Goal: Task Accomplishment & Management: Complete application form

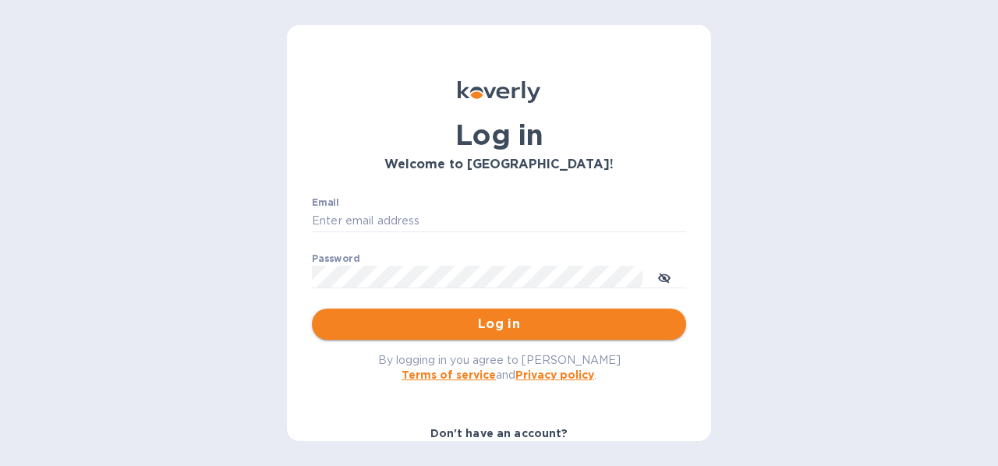
type input "bbinter@aol.com"
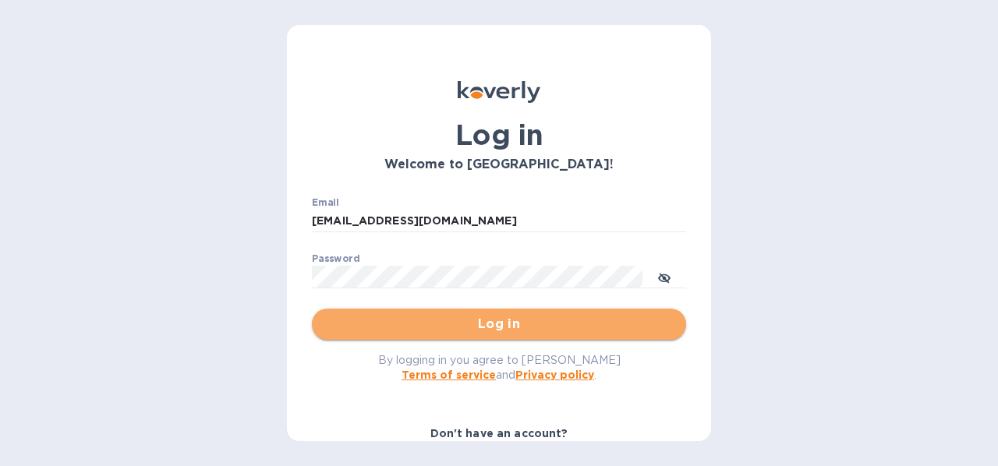
click at [506, 323] on span "Log in" at bounding box center [498, 324] width 349 height 19
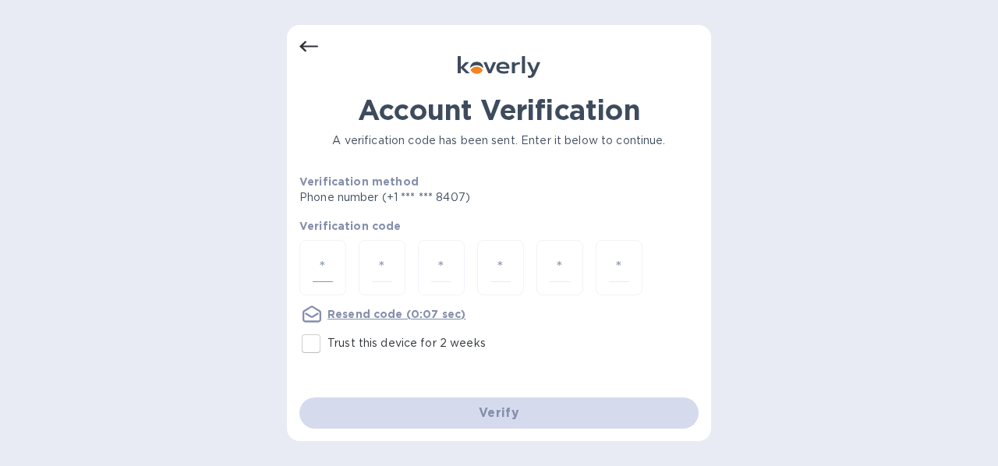
click at [337, 257] on div at bounding box center [322, 267] width 47 height 55
type input "8"
type input "0"
type input "4"
type input "8"
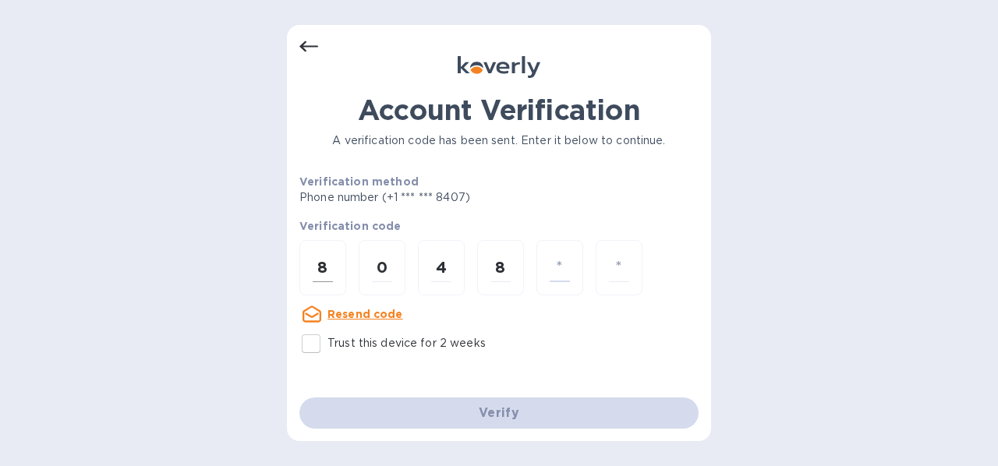
type input "7"
type input "3"
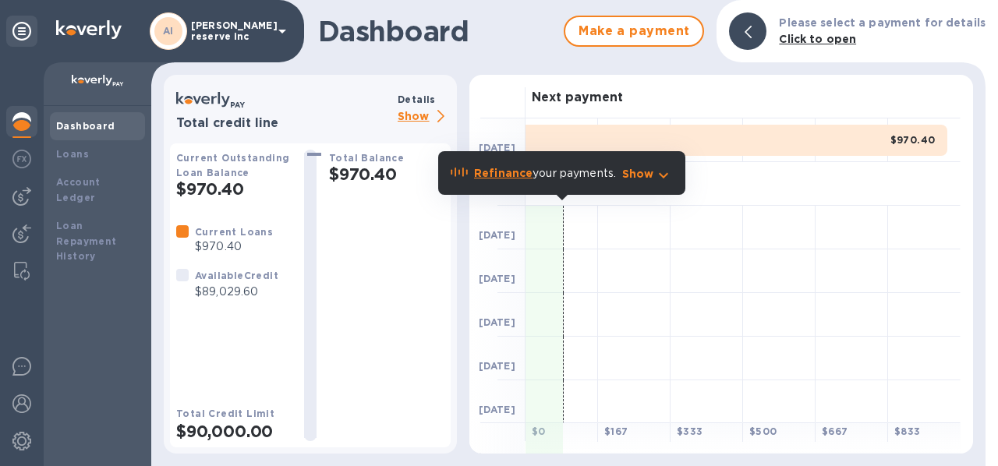
click at [385, 67] on div "Dashboard Make a payment Please select a payment for details Click to open Tota…" at bounding box center [568, 233] width 834 height 466
click at [649, 175] on p "Show" at bounding box center [638, 174] width 32 height 16
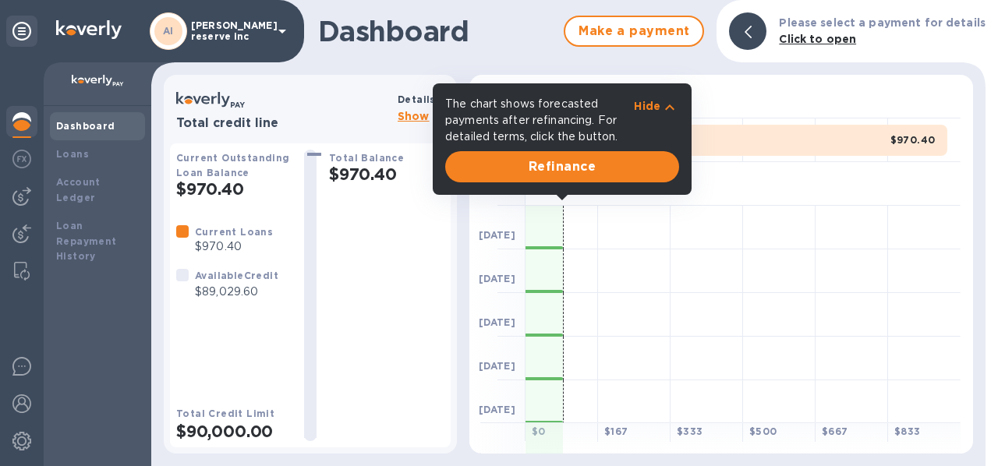
click at [615, 65] on div "Dashboard Make a payment Please select a payment for details Click to open Tota…" at bounding box center [568, 233] width 834 height 466
click at [78, 126] on b "Dashboard" at bounding box center [85, 126] width 59 height 12
click at [78, 157] on b "Loans" at bounding box center [72, 154] width 33 height 12
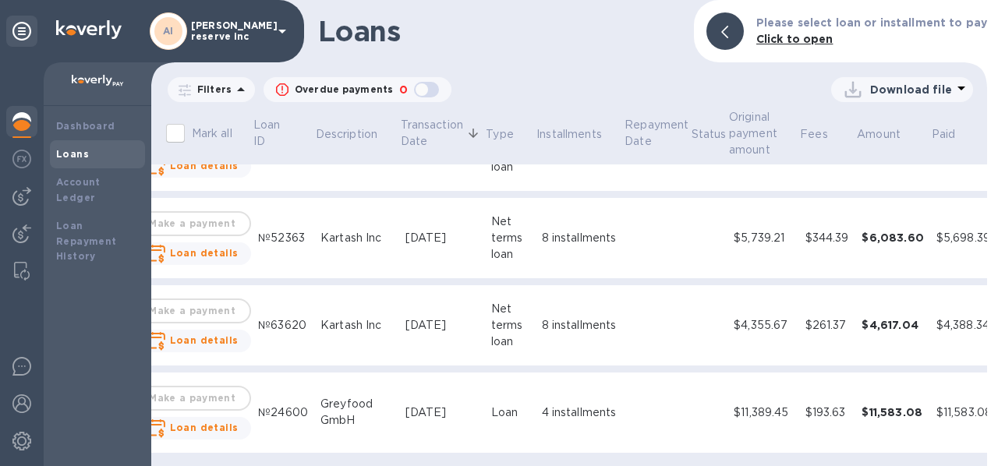
scroll to position [69, 39]
click at [113, 122] on div "Dashboard" at bounding box center [97, 126] width 83 height 16
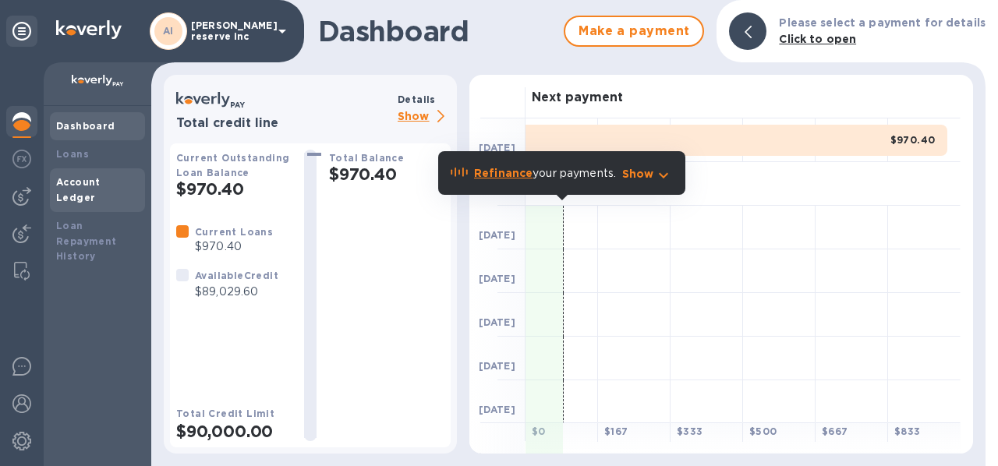
click at [101, 180] on b "Account Ledger" at bounding box center [78, 189] width 44 height 27
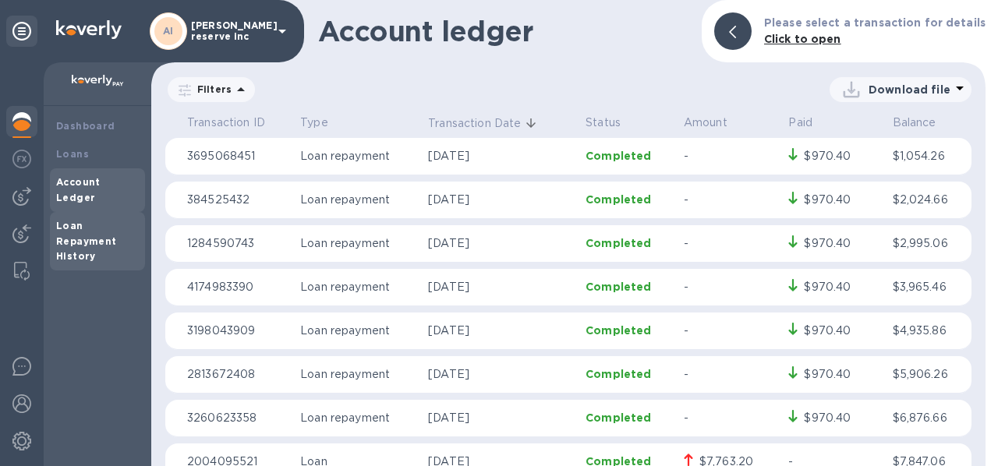
click at [102, 225] on b "Loan Repayment History" at bounding box center [86, 241] width 61 height 43
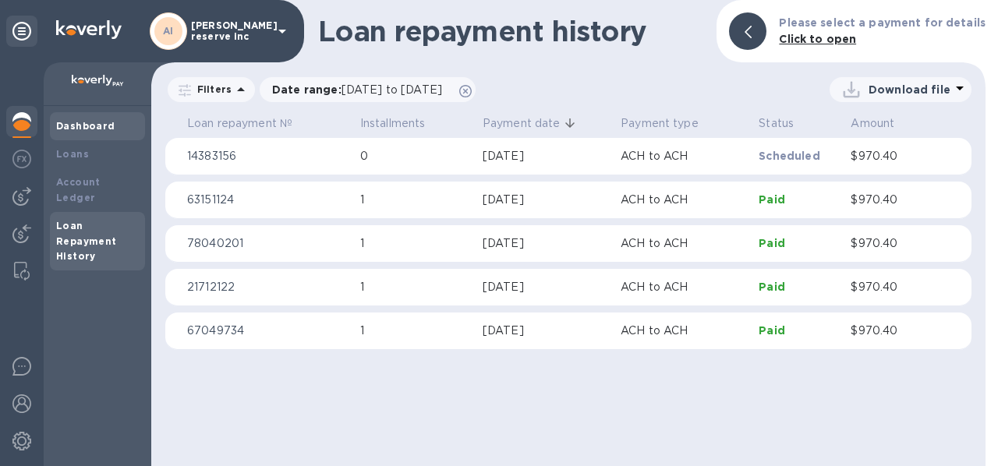
click at [81, 123] on b "Dashboard" at bounding box center [85, 126] width 59 height 12
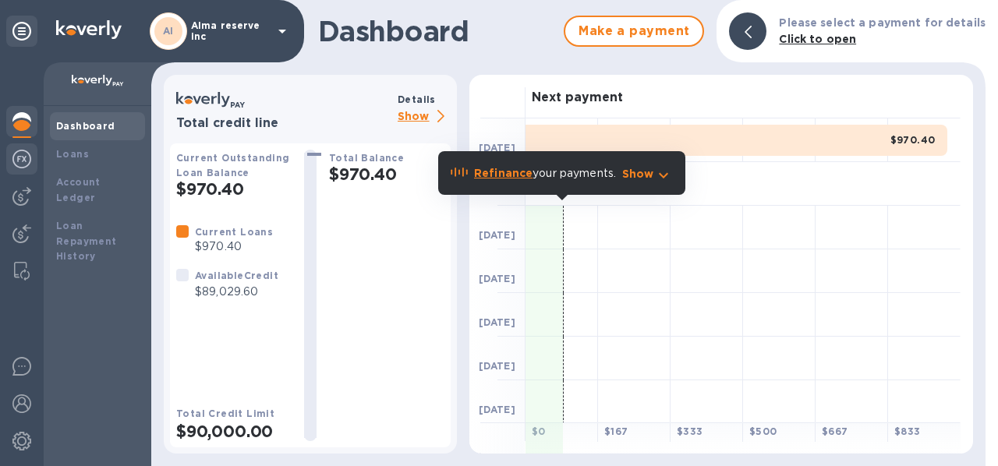
click at [31, 158] on div at bounding box center [21, 160] width 31 height 34
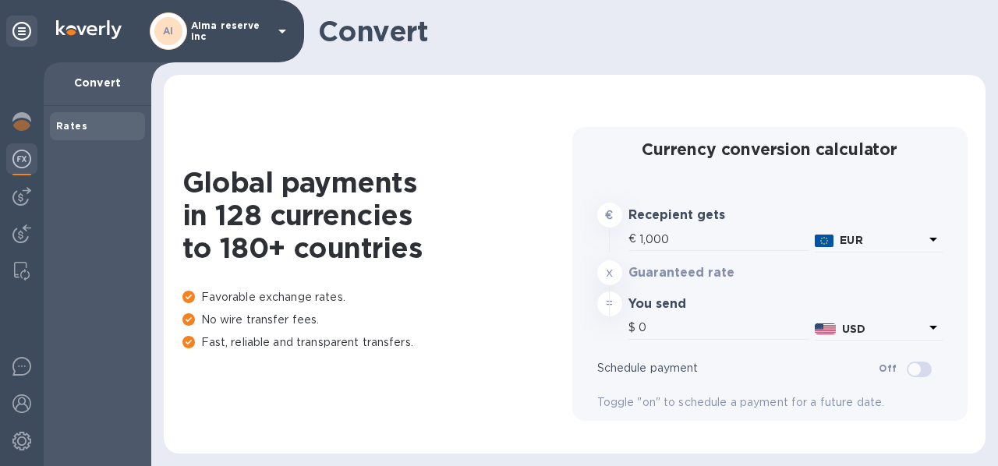
type input "1,177.87"
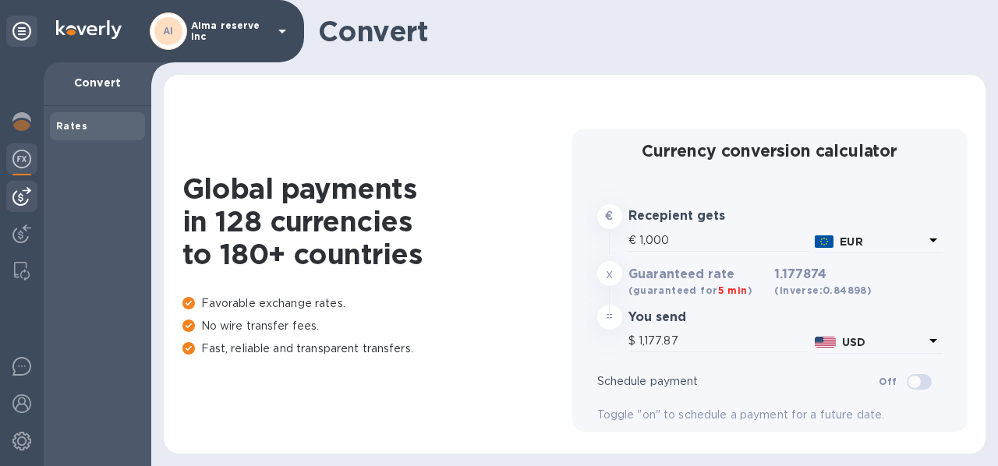
click at [27, 193] on img at bounding box center [21, 196] width 19 height 19
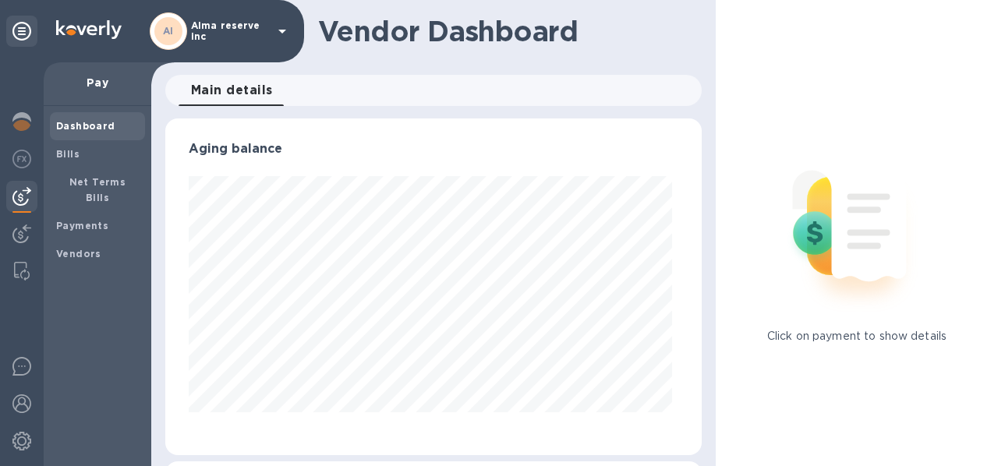
scroll to position [337, 530]
click at [22, 234] on img at bounding box center [21, 234] width 19 height 19
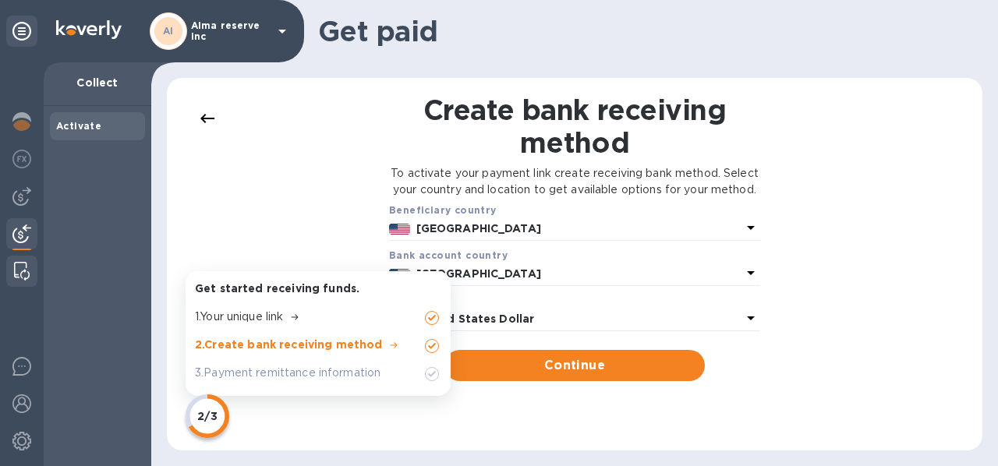
click at [28, 269] on img at bounding box center [22, 271] width 16 height 19
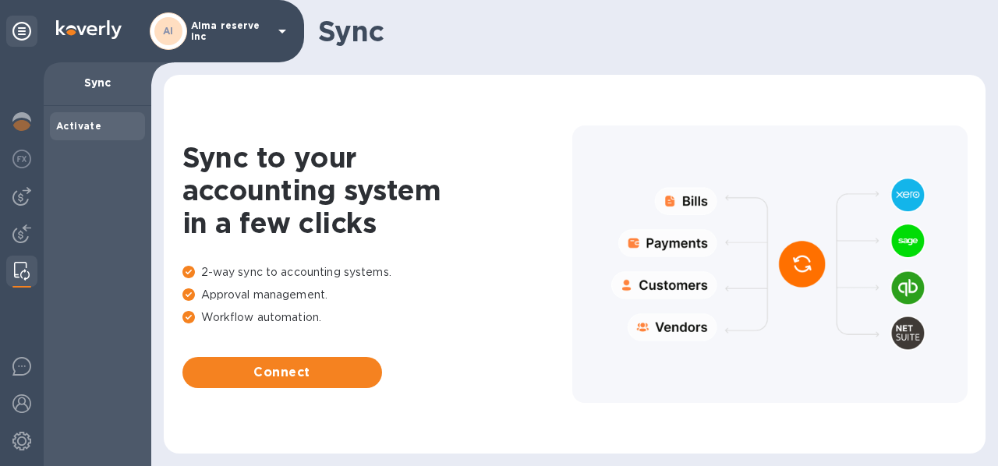
click at [684, 242] on div at bounding box center [769, 265] width 395 height 278
click at [19, 269] on img at bounding box center [22, 271] width 16 height 19
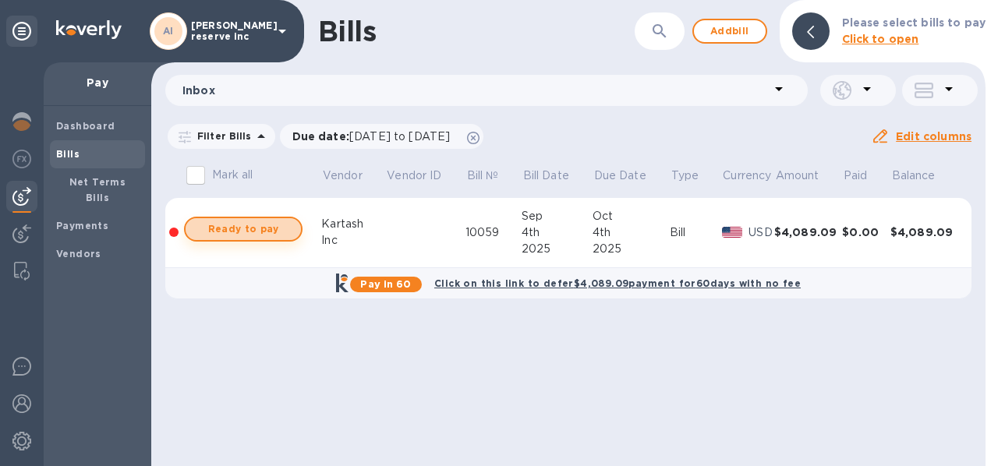
click at [269, 227] on span "Ready to pay" at bounding box center [243, 229] width 90 height 19
checkbox input "true"
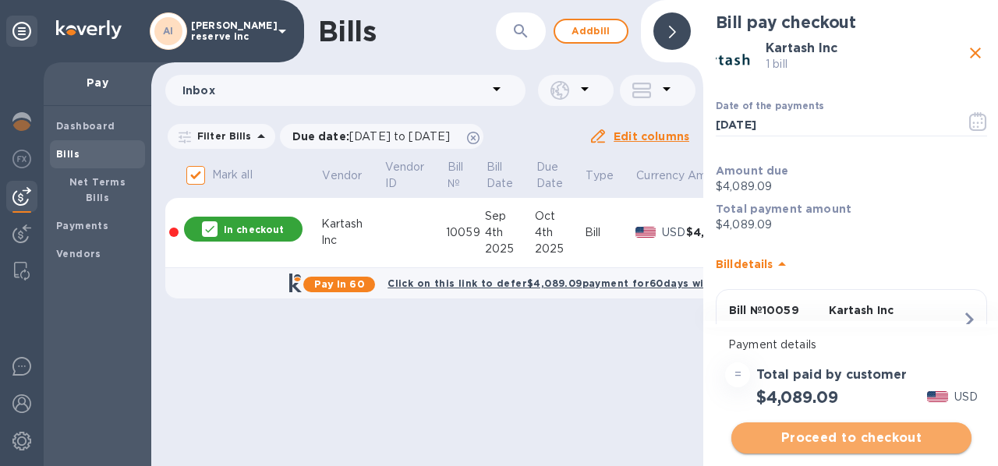
click at [817, 437] on span "Proceed to checkout" at bounding box center [851, 438] width 215 height 19
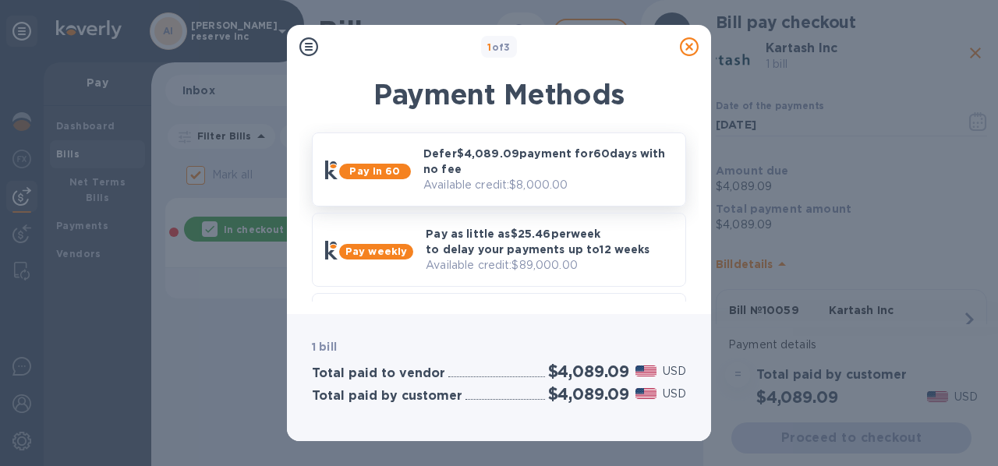
click at [590, 150] on p "Defer $4,089.09 payment for 60 days with no fee" at bounding box center [547, 161] width 249 height 31
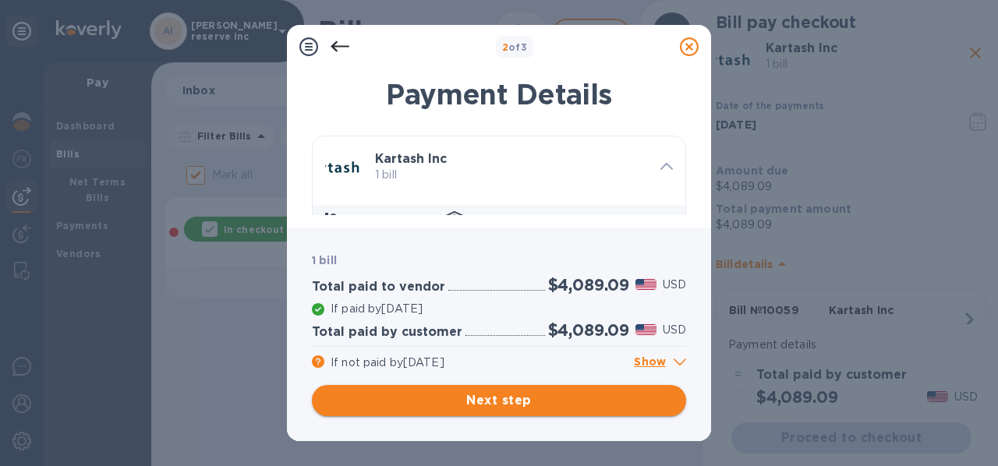
click at [541, 403] on span "Next step" at bounding box center [498, 400] width 349 height 19
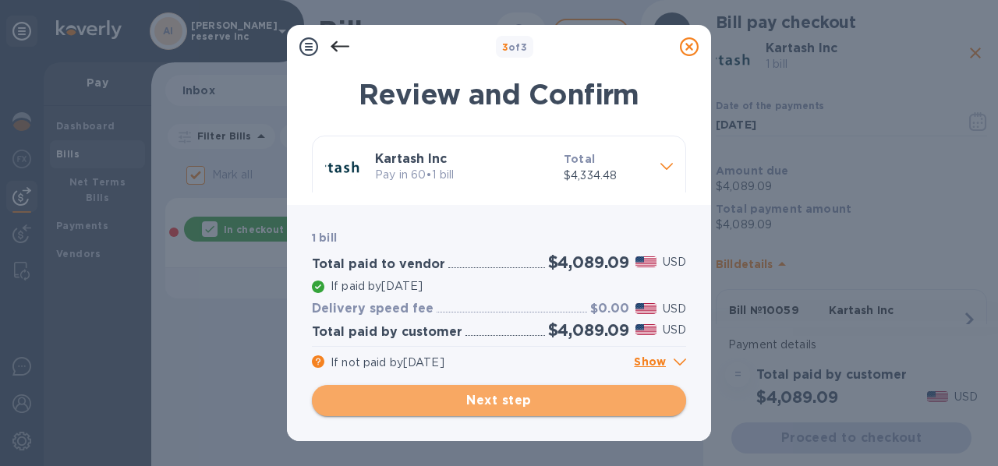
click at [541, 403] on span "Next step" at bounding box center [498, 400] width 349 height 19
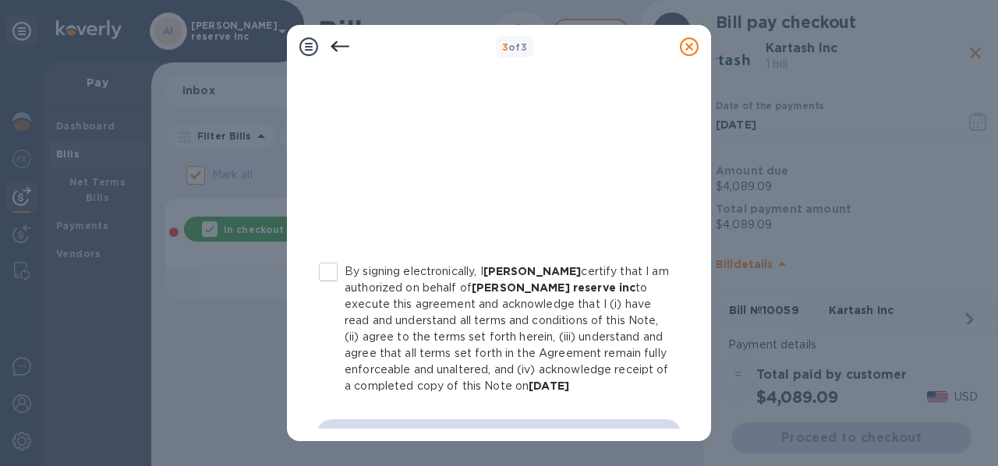
scroll to position [374, 0]
click at [340, 269] on input "By signing electronically, I alexander tkach certify that I am authorized on be…" at bounding box center [328, 272] width 33 height 33
checkbox input "true"
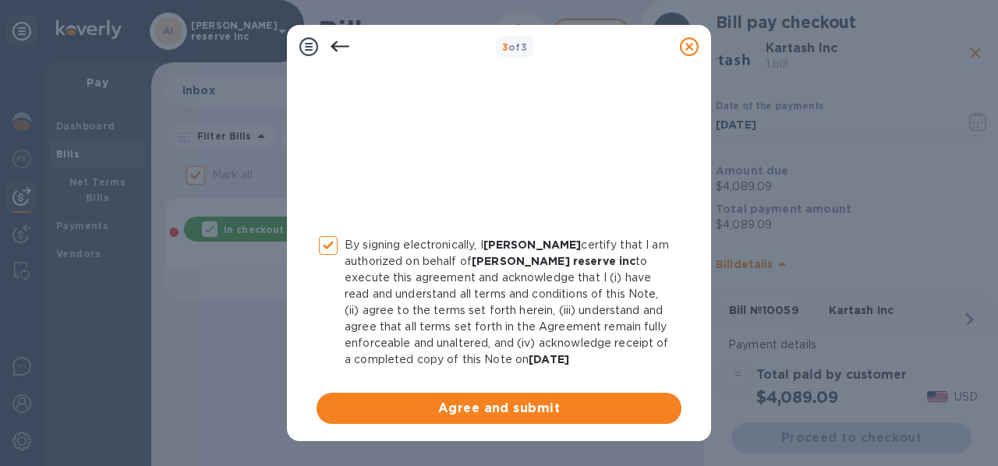
scroll to position [405, 0]
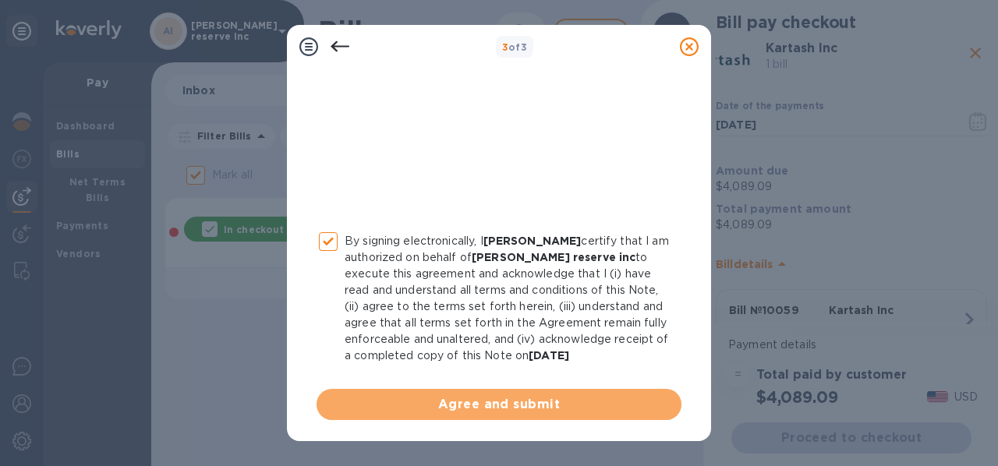
click at [575, 410] on span "Agree and submit" at bounding box center [499, 404] width 340 height 19
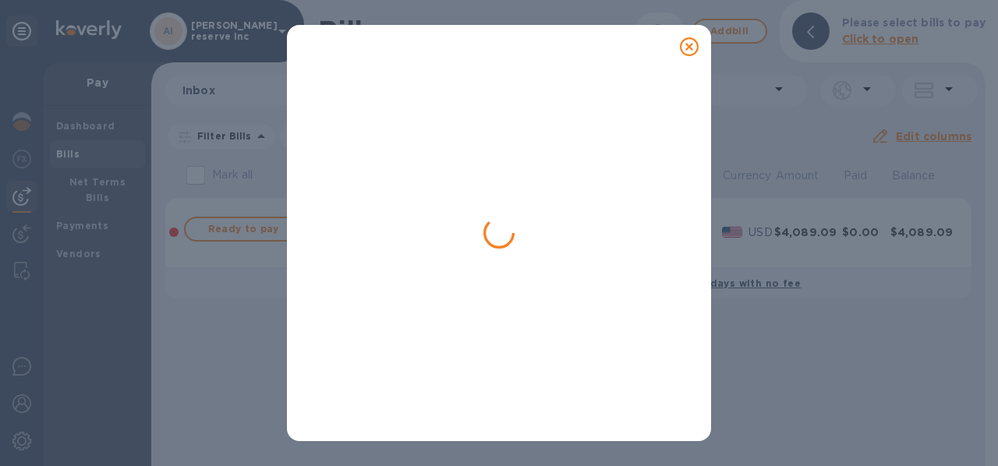
click at [686, 42] on icon at bounding box center [689, 46] width 19 height 19
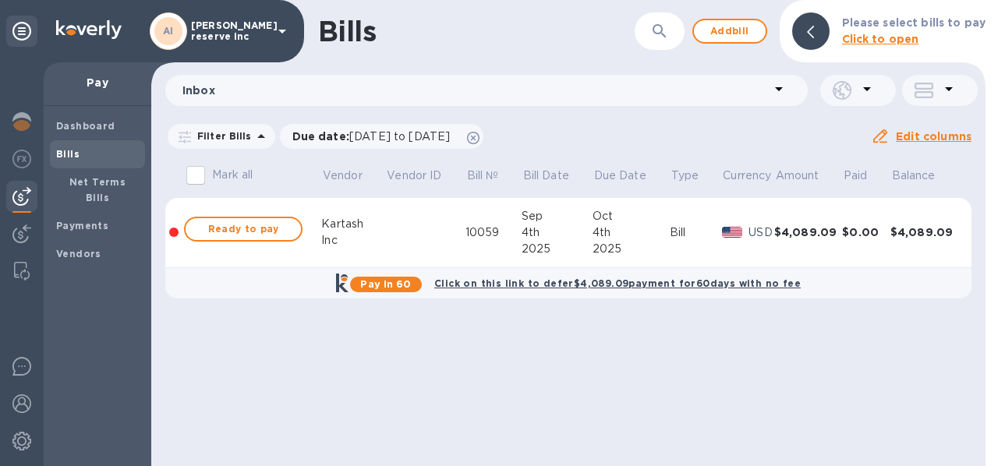
click at [269, 225] on span "Ready to pay" at bounding box center [243, 229] width 90 height 19
checkbox input "true"
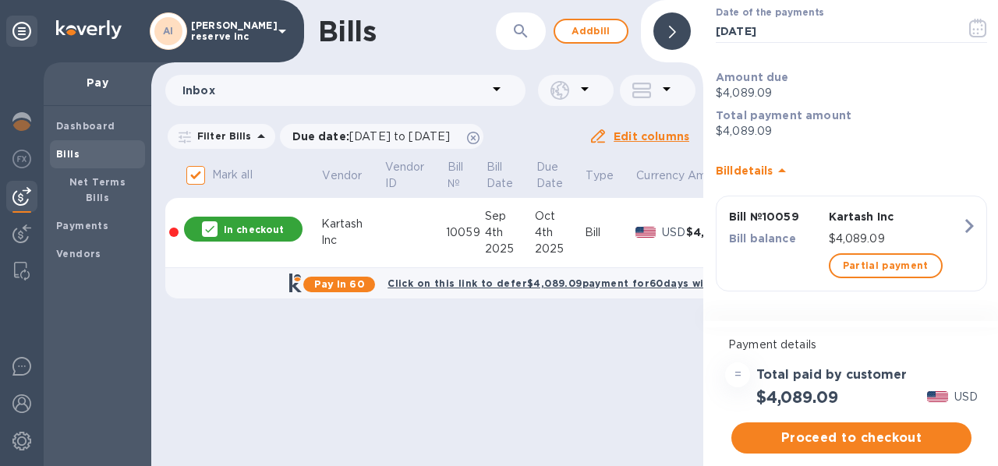
scroll to position [71, 0]
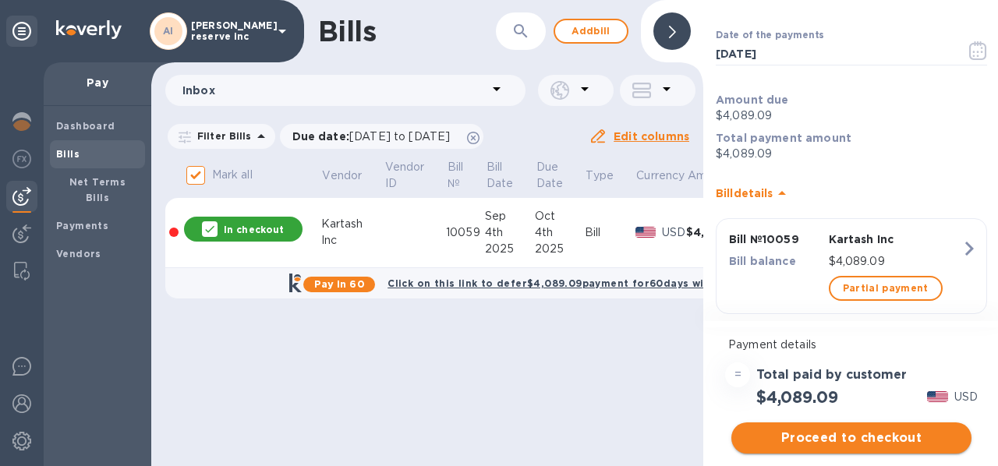
click at [820, 442] on span "Proceed to checkout" at bounding box center [851, 438] width 215 height 19
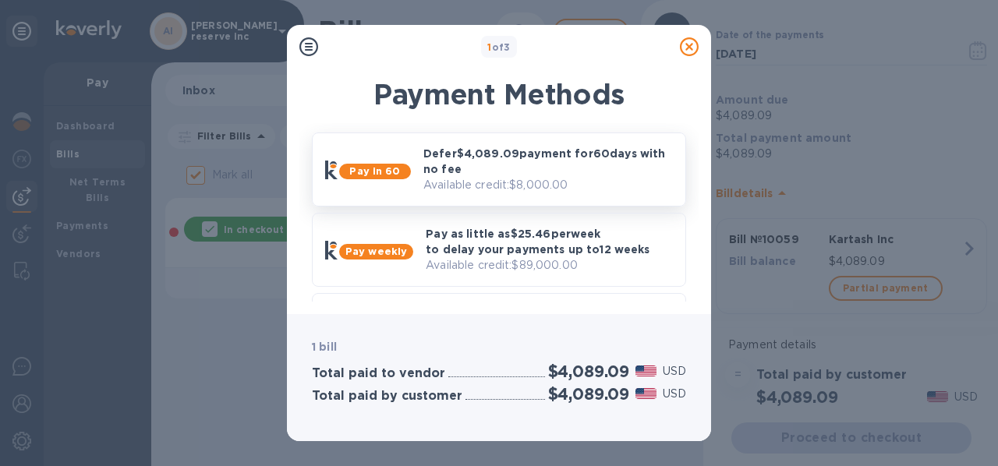
click at [404, 168] on p "Pay in 60" at bounding box center [374, 172] width 59 height 16
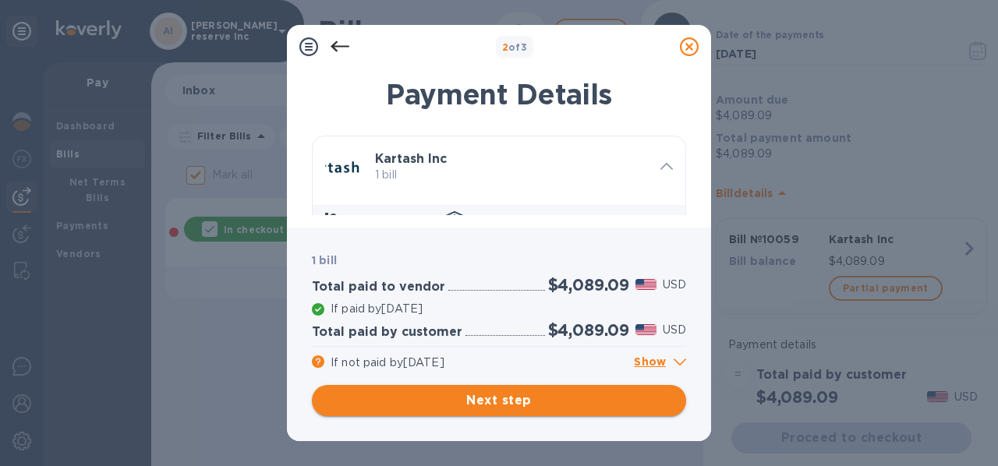
click at [500, 404] on span "Next step" at bounding box center [498, 400] width 349 height 19
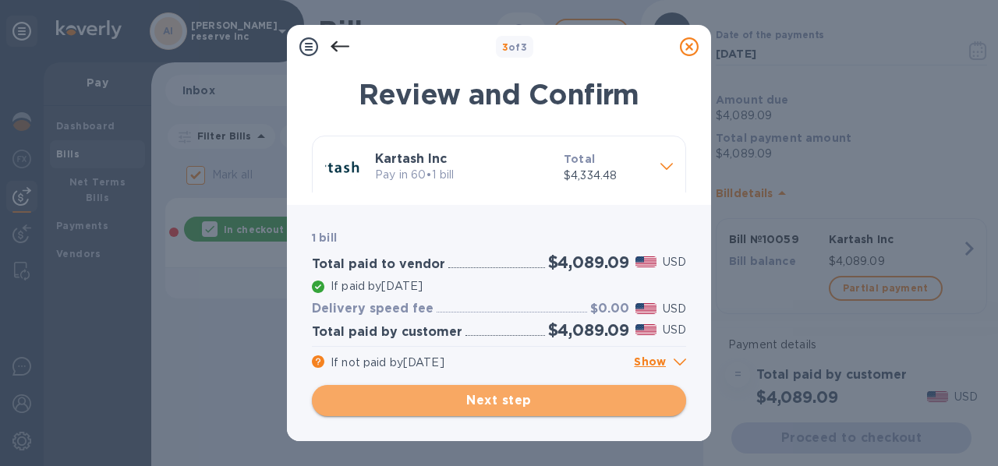
click at [500, 404] on span "Next step" at bounding box center [498, 400] width 349 height 19
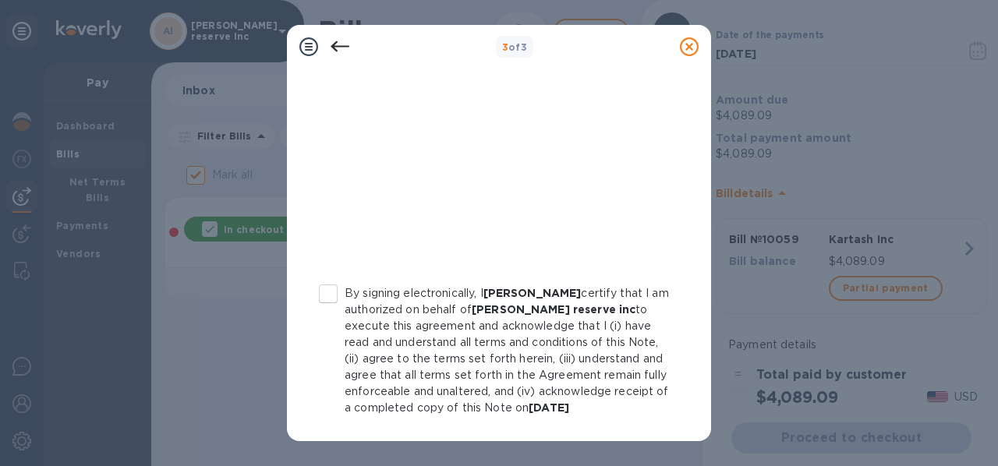
scroll to position [405, 0]
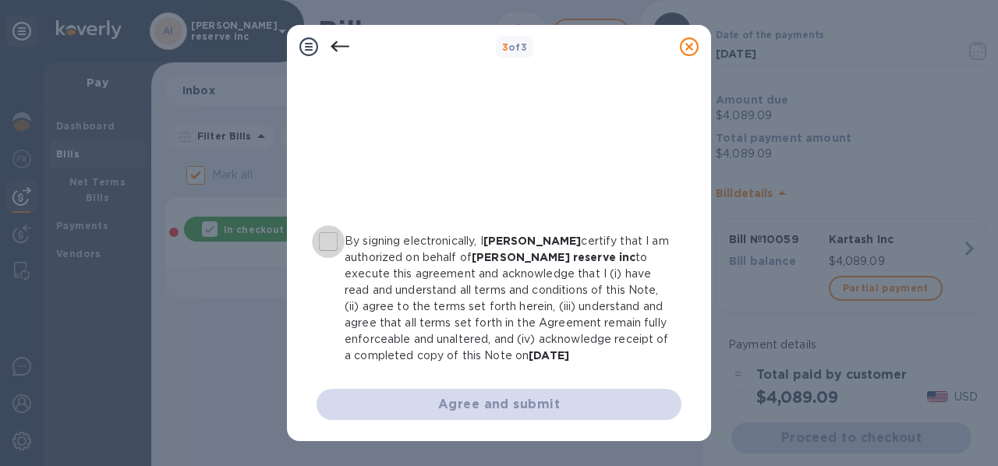
click at [327, 244] on input "By signing electronically, I alexander tkach certify that I am authorized on be…" at bounding box center [328, 241] width 33 height 33
checkbox input "true"
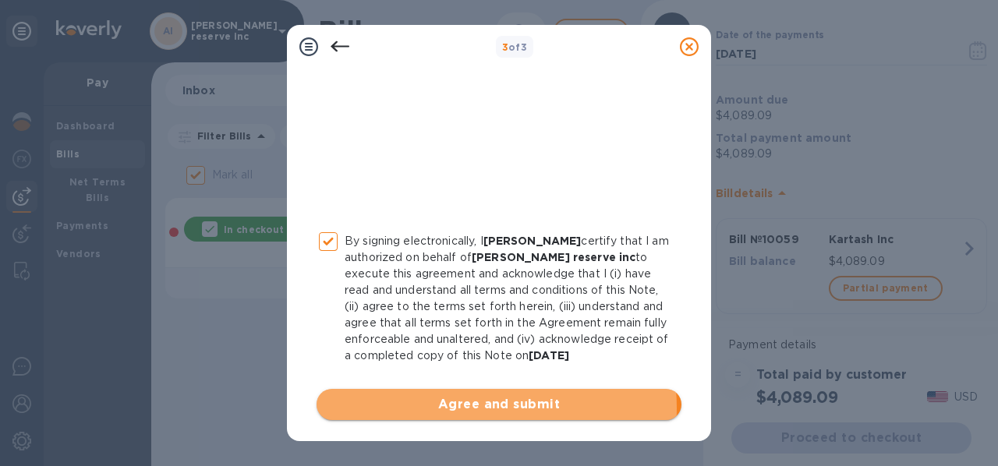
click at [475, 407] on span "Agree and submit" at bounding box center [499, 404] width 340 height 19
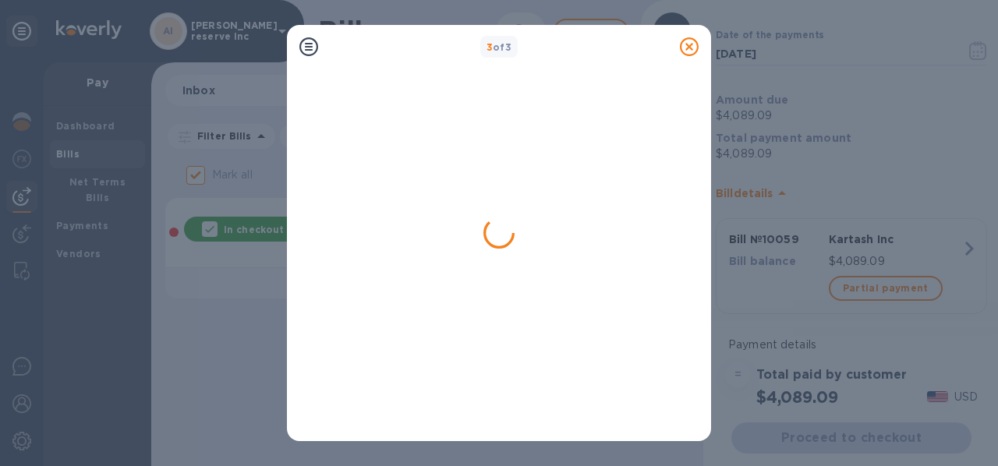
checkbox input "false"
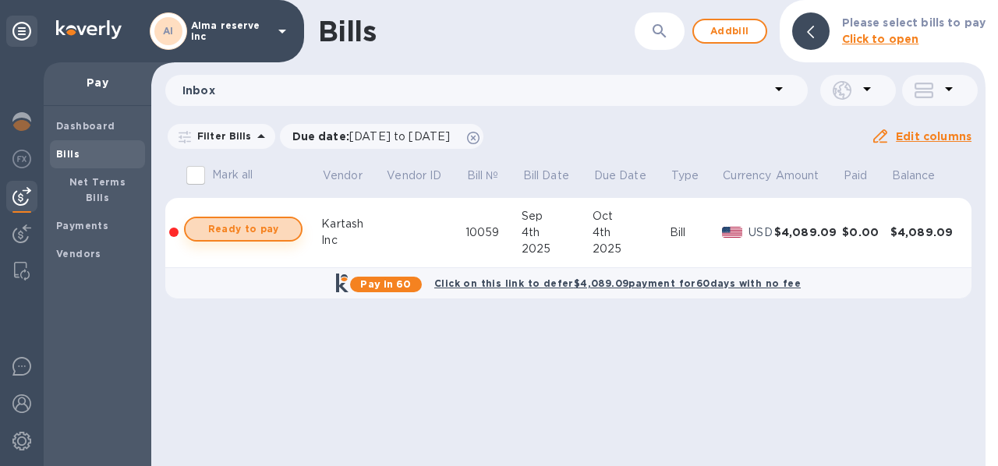
click at [269, 229] on span "Ready to pay" at bounding box center [243, 229] width 90 height 19
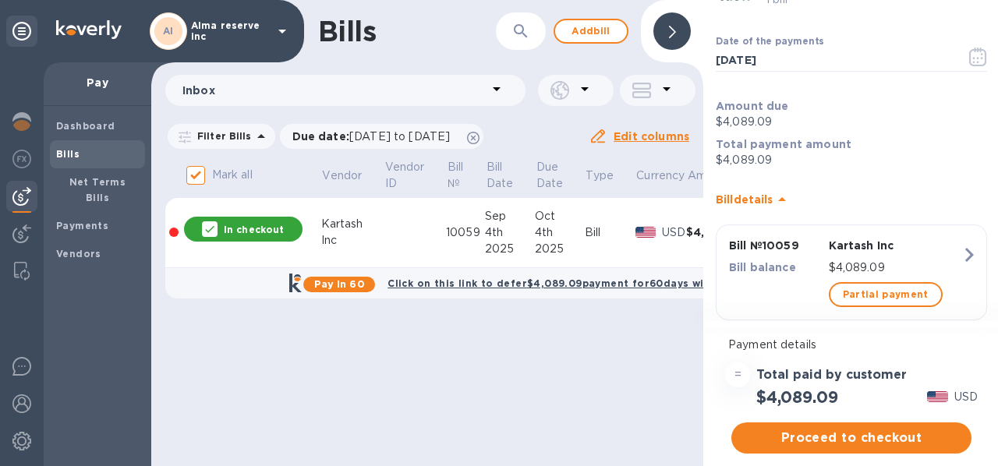
scroll to position [94, 0]
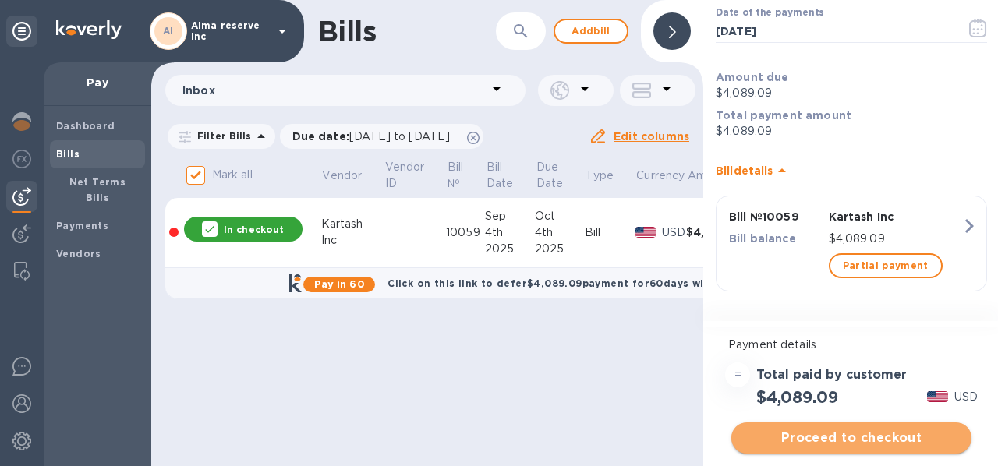
click at [845, 441] on span "Proceed to checkout" at bounding box center [851, 438] width 215 height 19
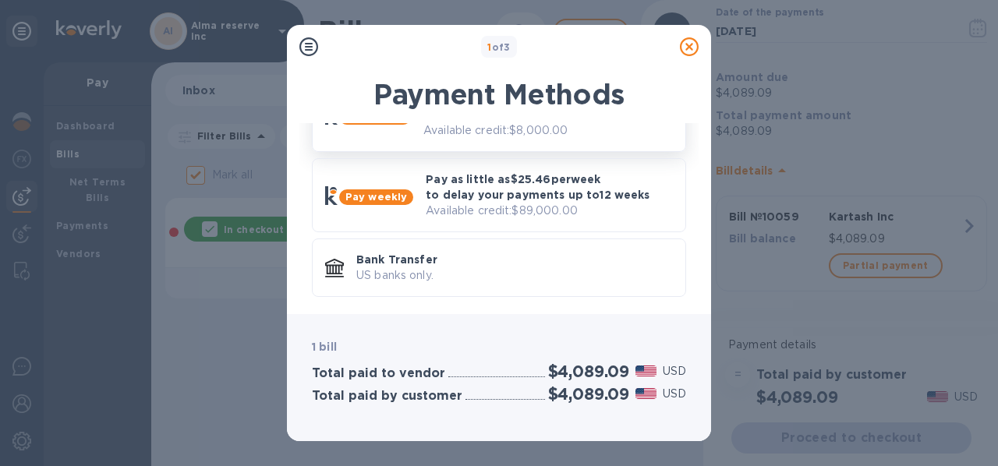
scroll to position [56, 0]
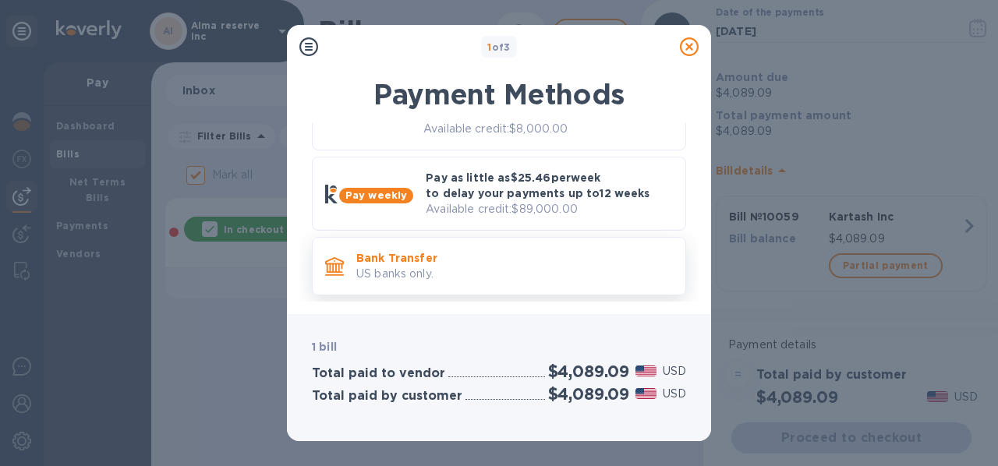
click at [418, 254] on p "Bank Transfer" at bounding box center [514, 258] width 317 height 16
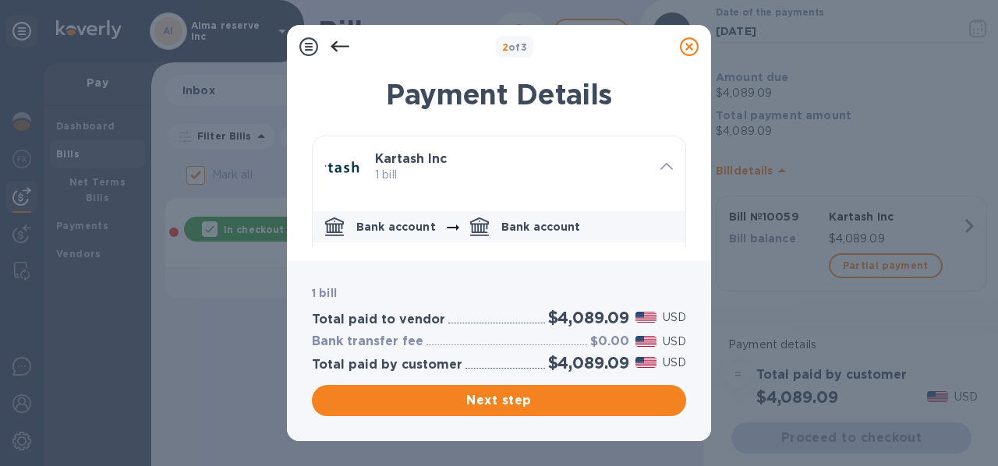
click at [547, 226] on p "Bank account" at bounding box center [541, 227] width 80 height 16
click at [410, 226] on p "Bank account" at bounding box center [396, 227] width 80 height 16
click at [499, 405] on span "Next step" at bounding box center [498, 400] width 349 height 19
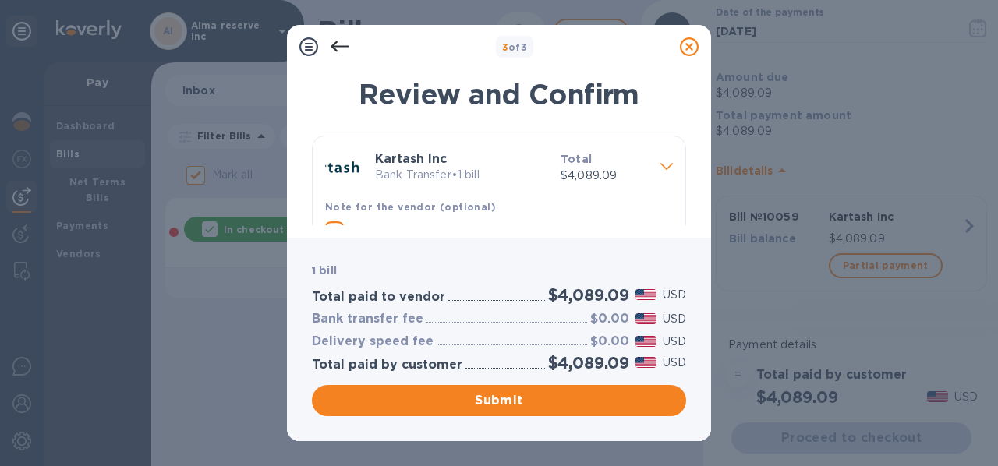
click at [427, 208] on b "Note for the vendor (optional)" at bounding box center [410, 207] width 171 height 12
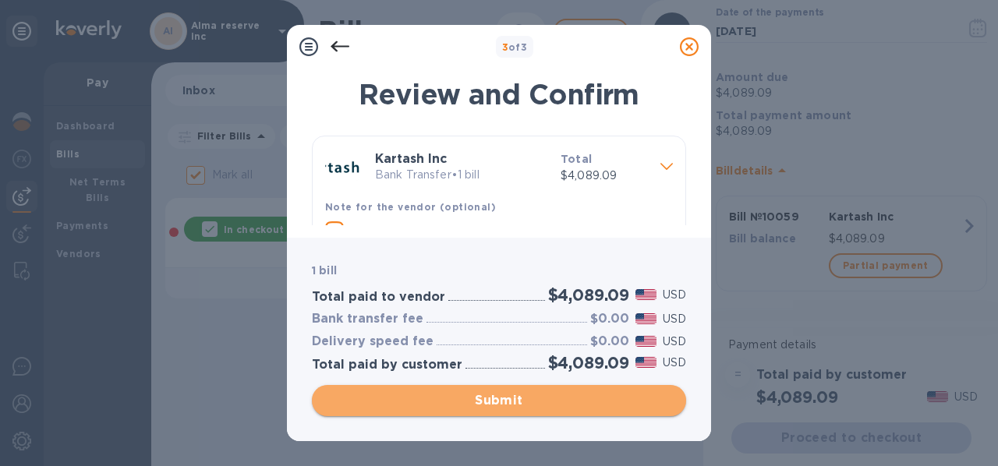
click at [501, 399] on span "Submit" at bounding box center [498, 400] width 349 height 19
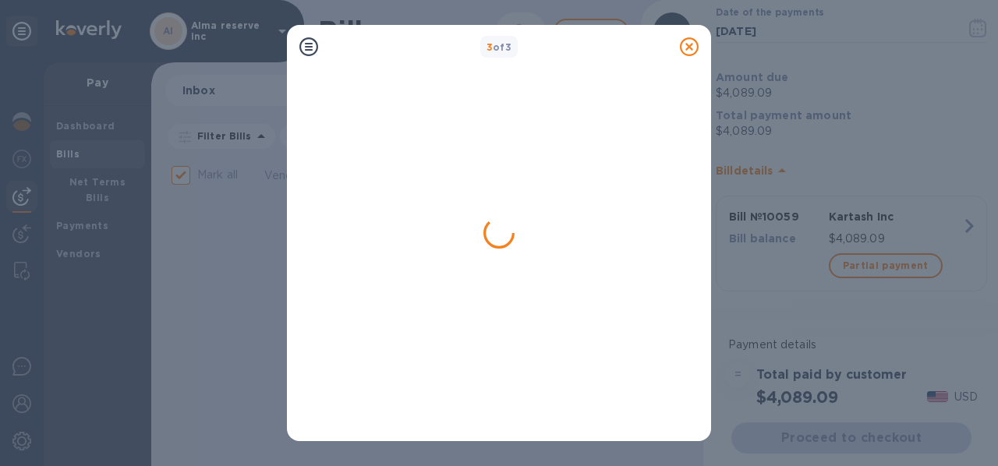
checkbox input "false"
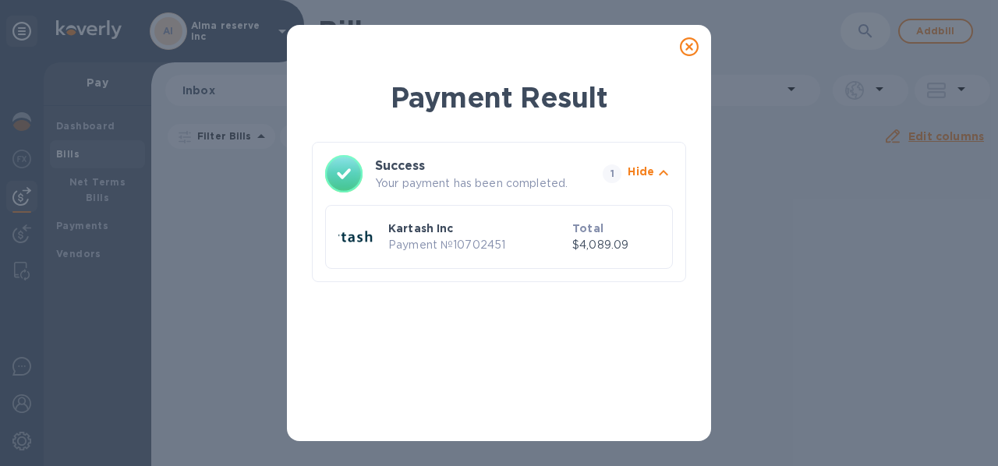
click at [691, 48] on icon at bounding box center [689, 46] width 19 height 19
